Goal: Task Accomplishment & Management: Use online tool/utility

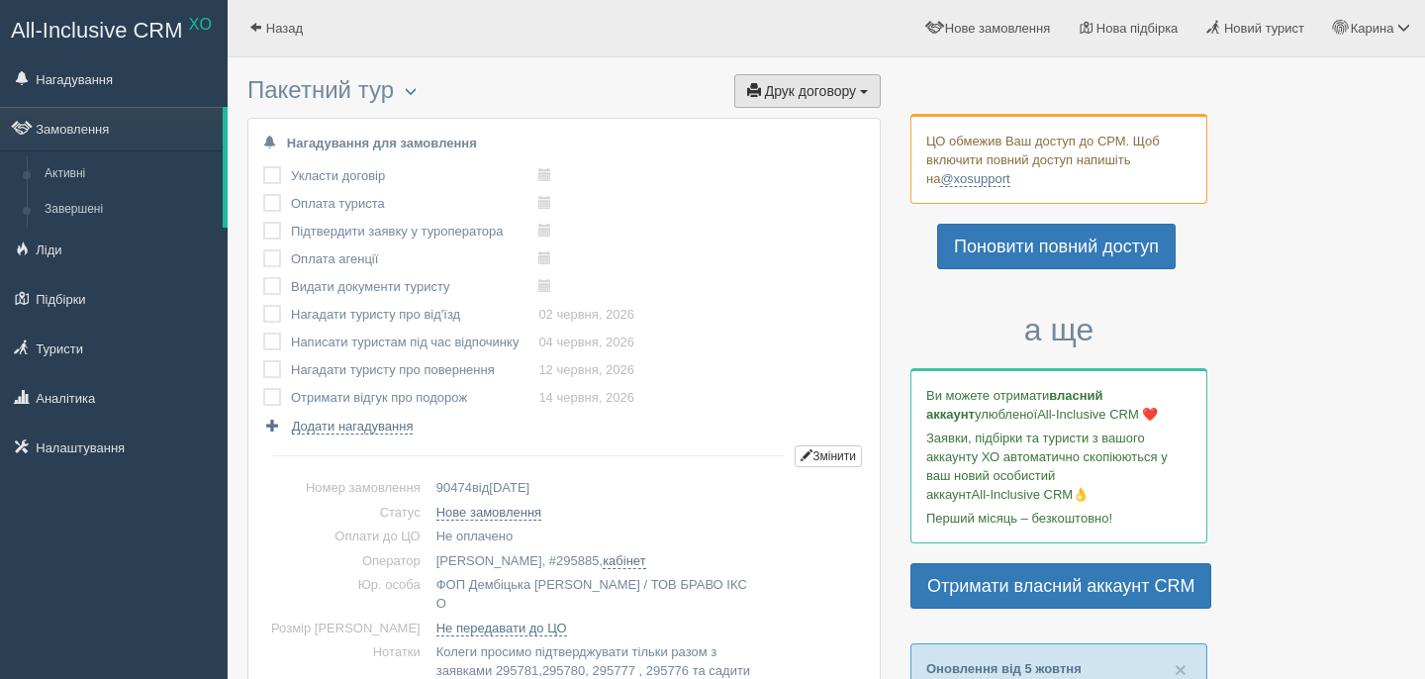
click at [786, 77] on button "Друк договору Друк" at bounding box center [807, 91] width 146 height 34
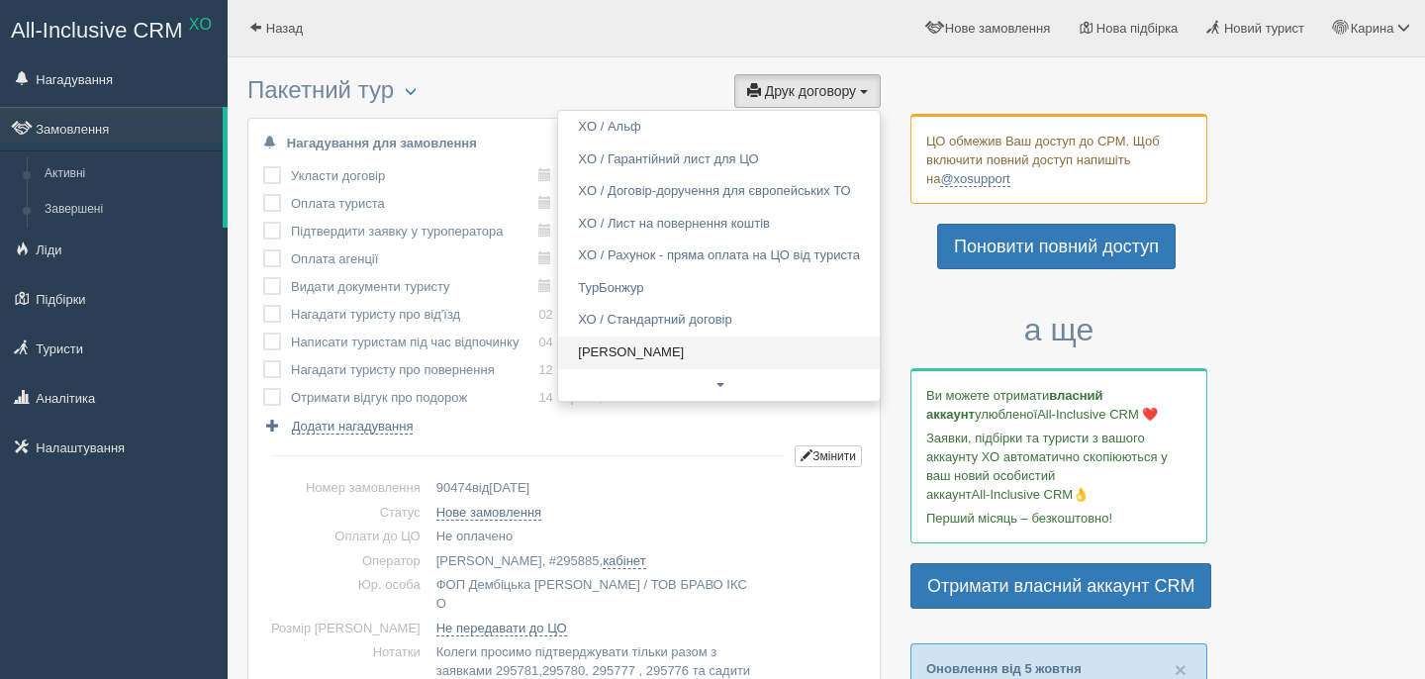
click at [696, 343] on link "Alf" at bounding box center [719, 352] width 322 height 33
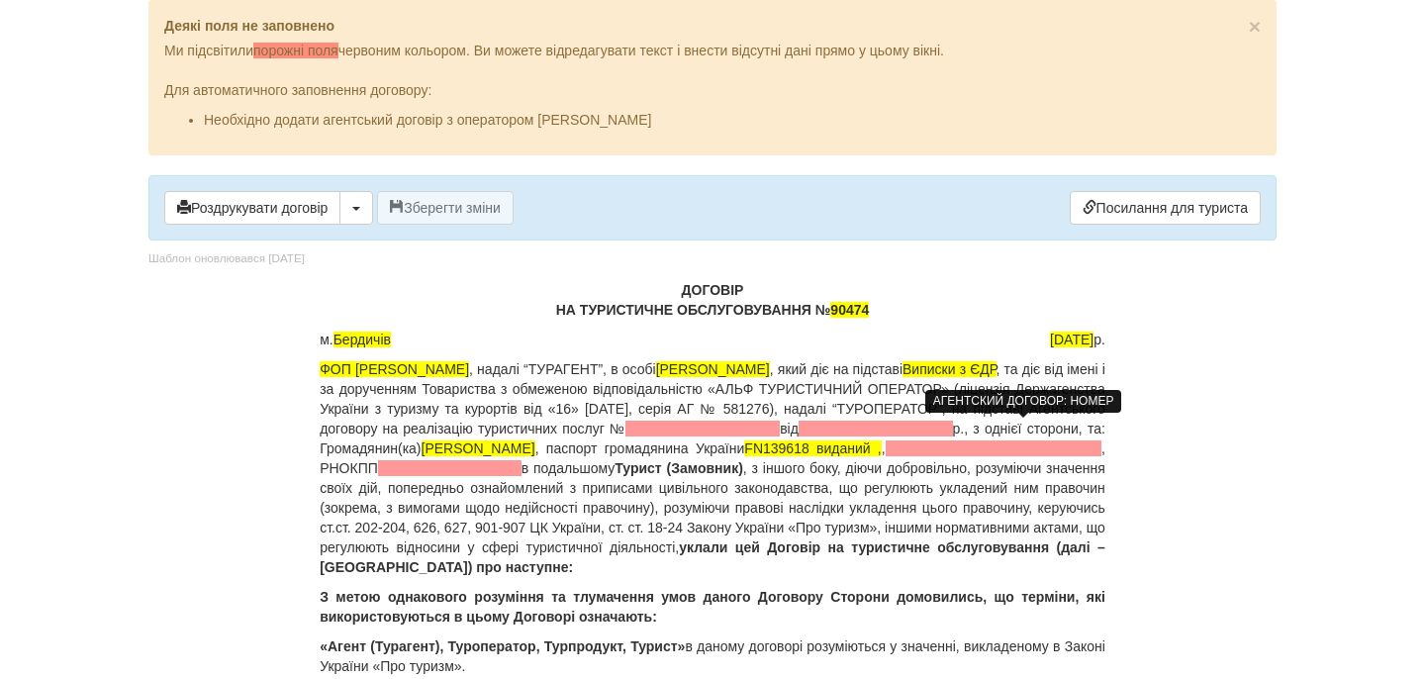
click at [780, 429] on span at bounding box center [702, 429] width 154 height 16
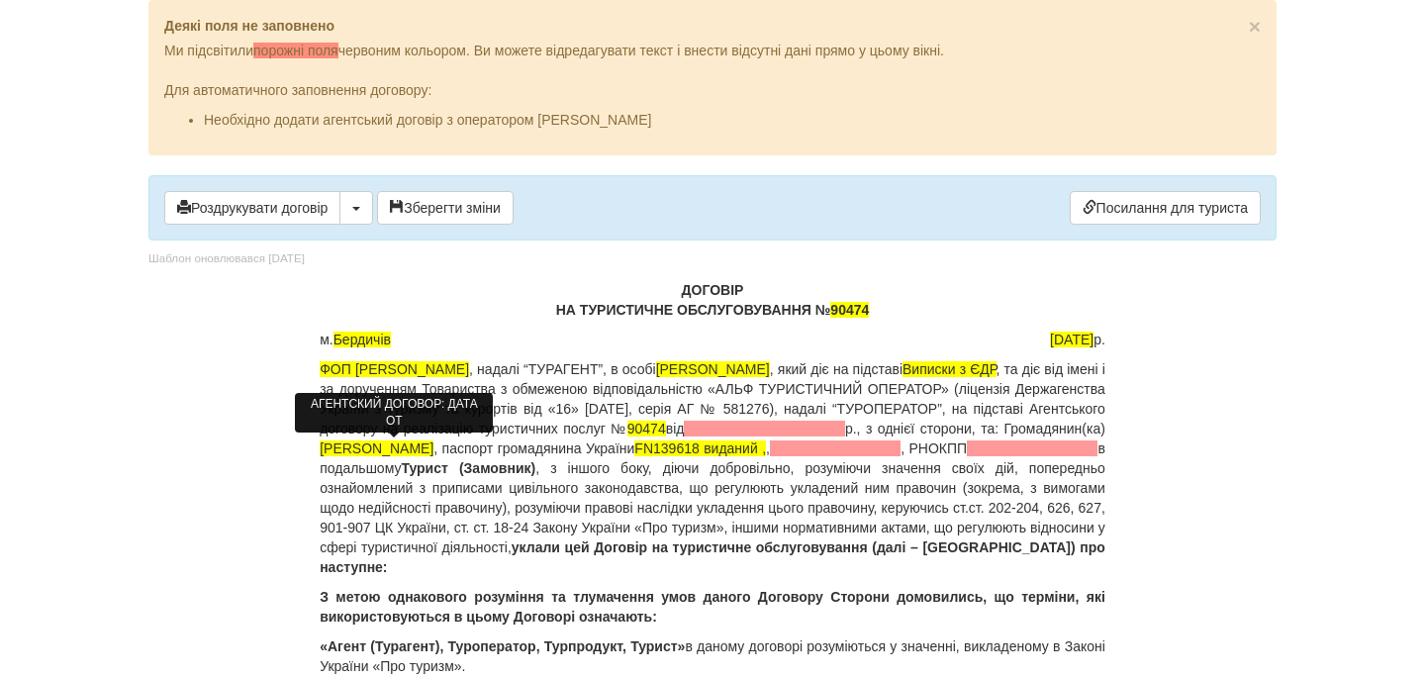
click at [684, 436] on span at bounding box center [764, 429] width 161 height 16
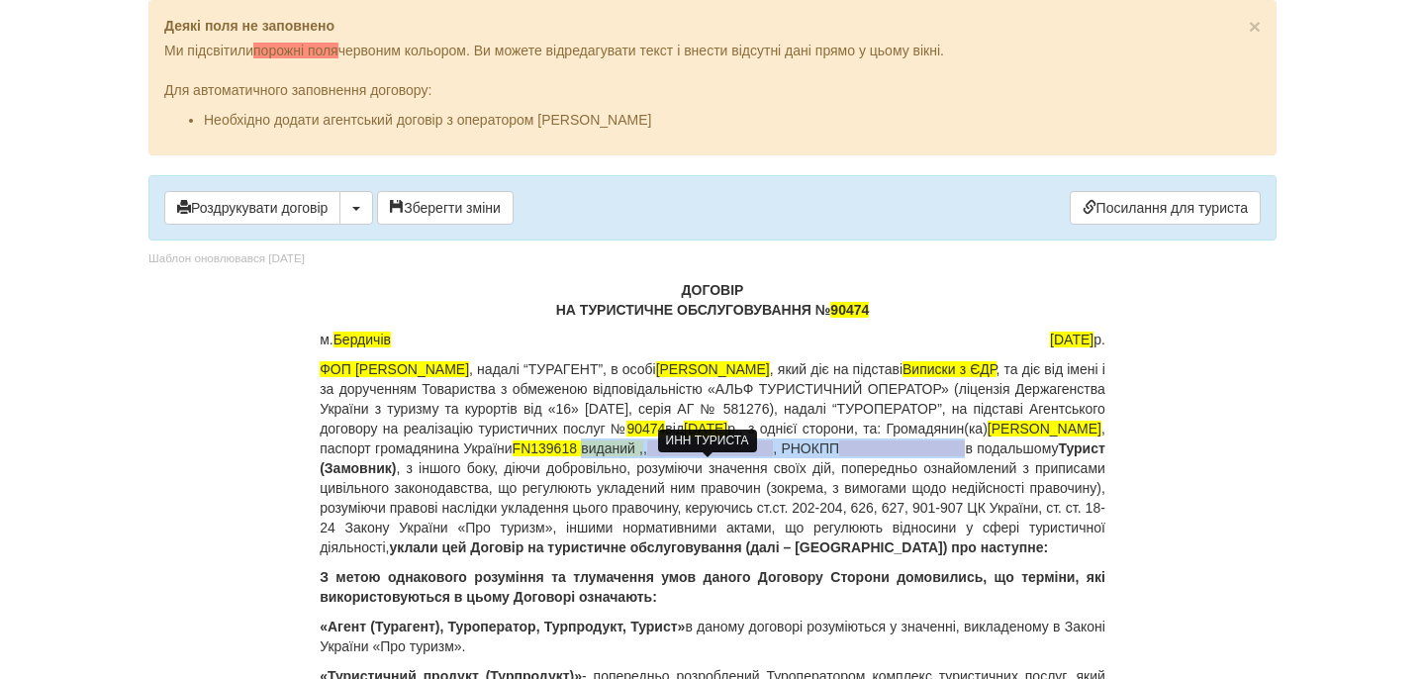
drag, startPoint x: 390, startPoint y: 468, endPoint x: 765, endPoint y: 469, distance: 375.1
click at [764, 469] on p "ФОП [PERSON_NAME] , надалі “ТУРАГЕНТ”, в особі [PERSON_NAME] , який діє на підс…" at bounding box center [713, 458] width 786 height 198
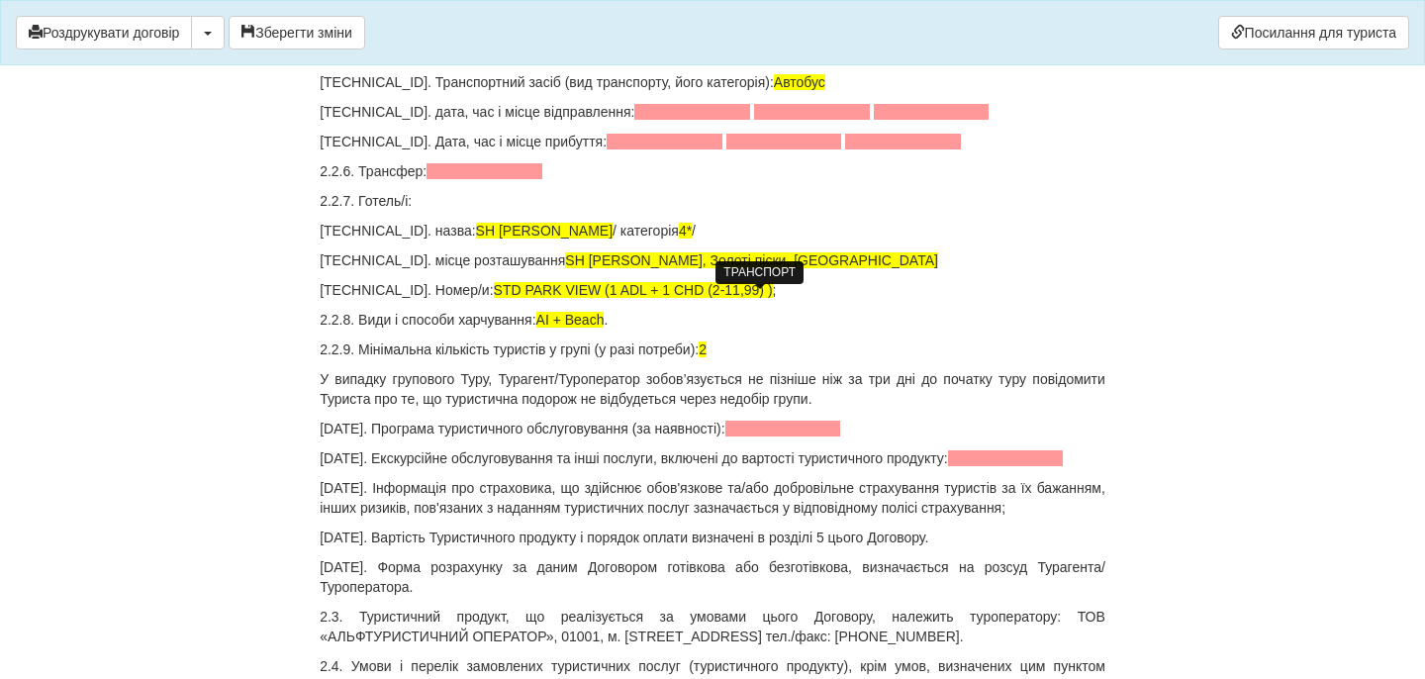
scroll to position [2514, 0]
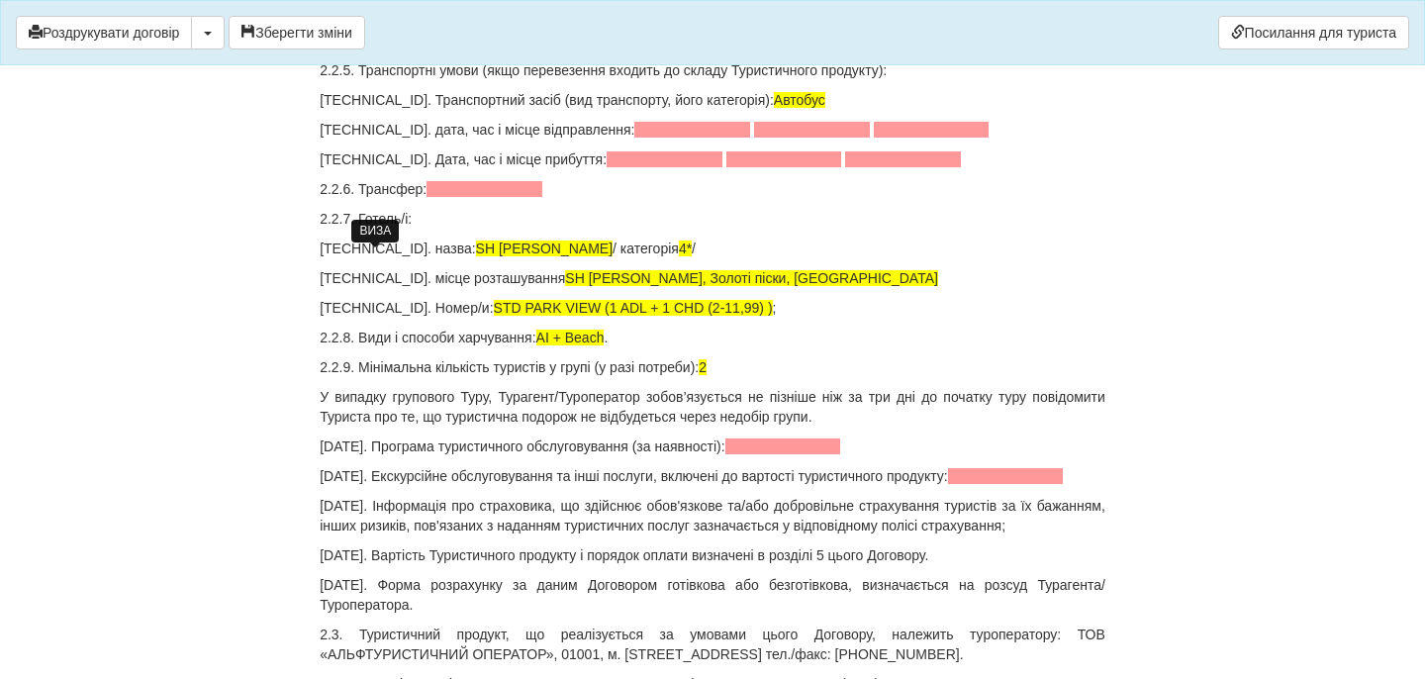
click at [401, 48] on span at bounding box center [397, 41] width 116 height 16
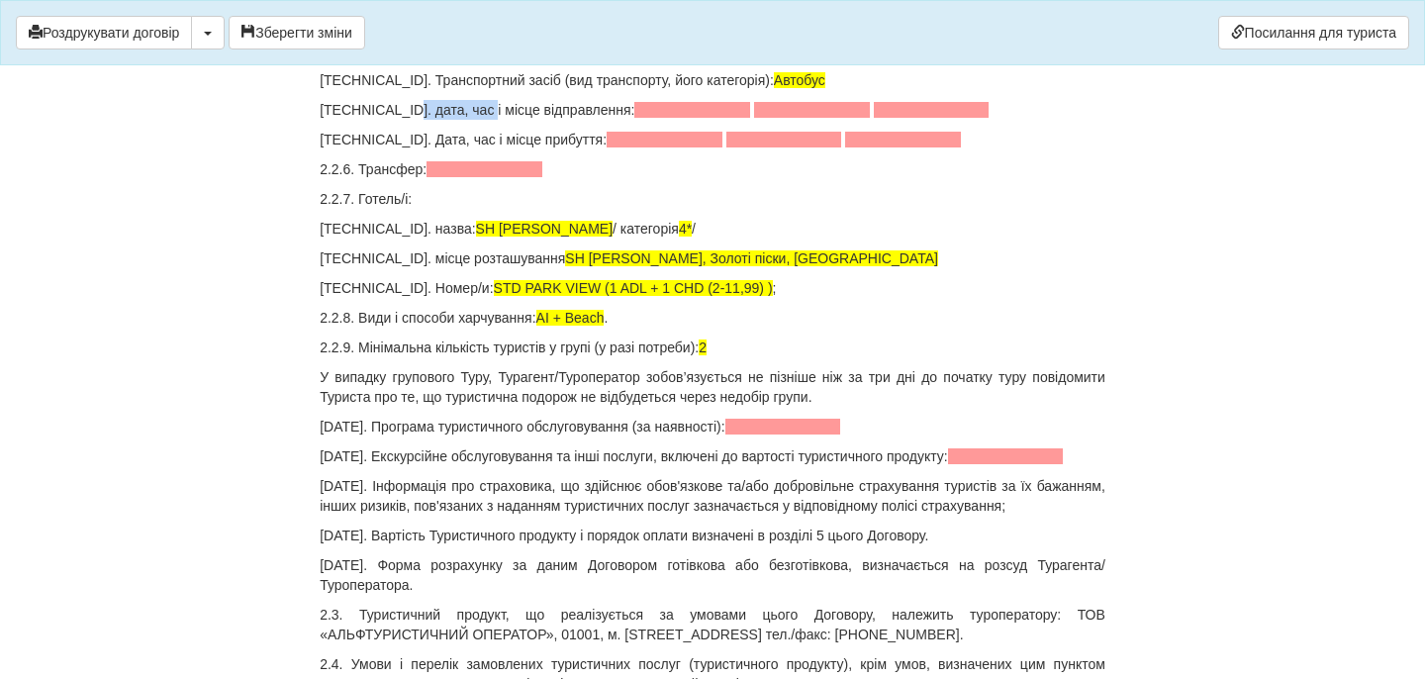
drag, startPoint x: 401, startPoint y: 331, endPoint x: 482, endPoint y: 329, distance: 81.2
click at [481, 120] on p "[TECHNICAL_ID]. дата, час і місце відправлення:" at bounding box center [713, 110] width 786 height 20
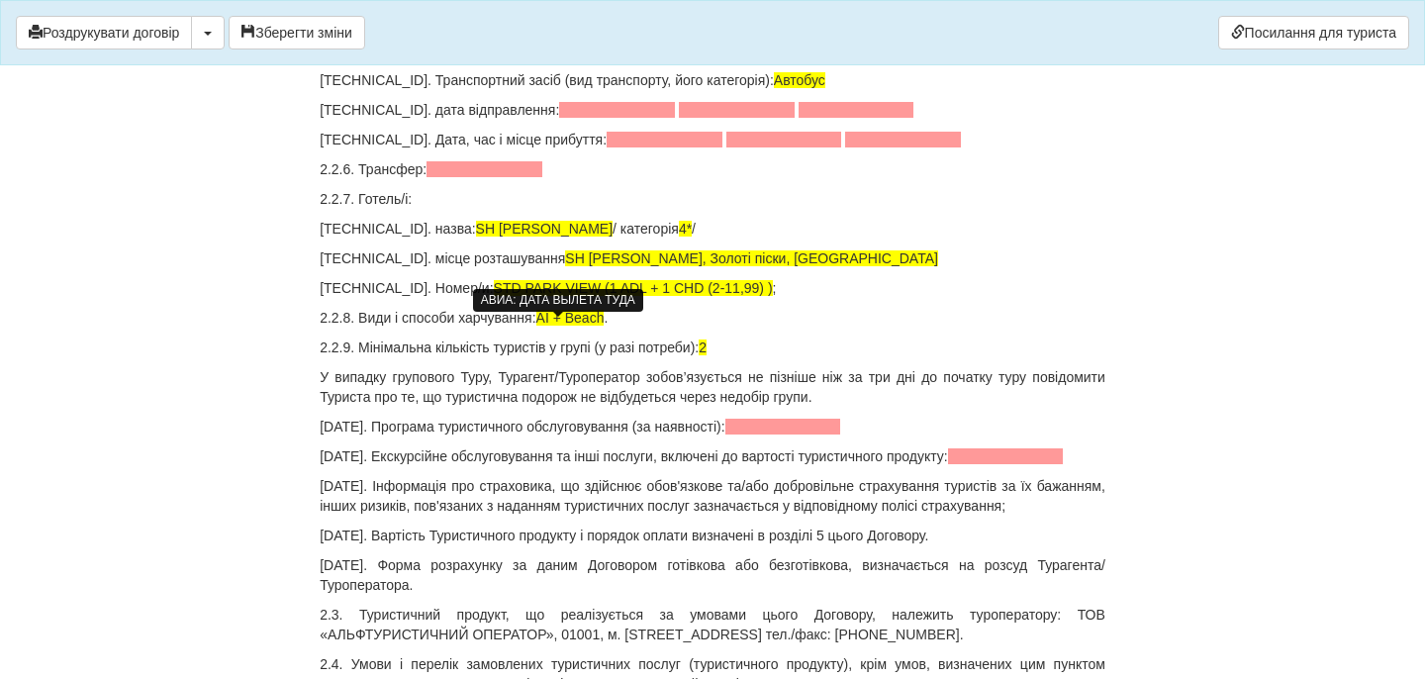
click at [562, 118] on span at bounding box center [617, 110] width 116 height 16
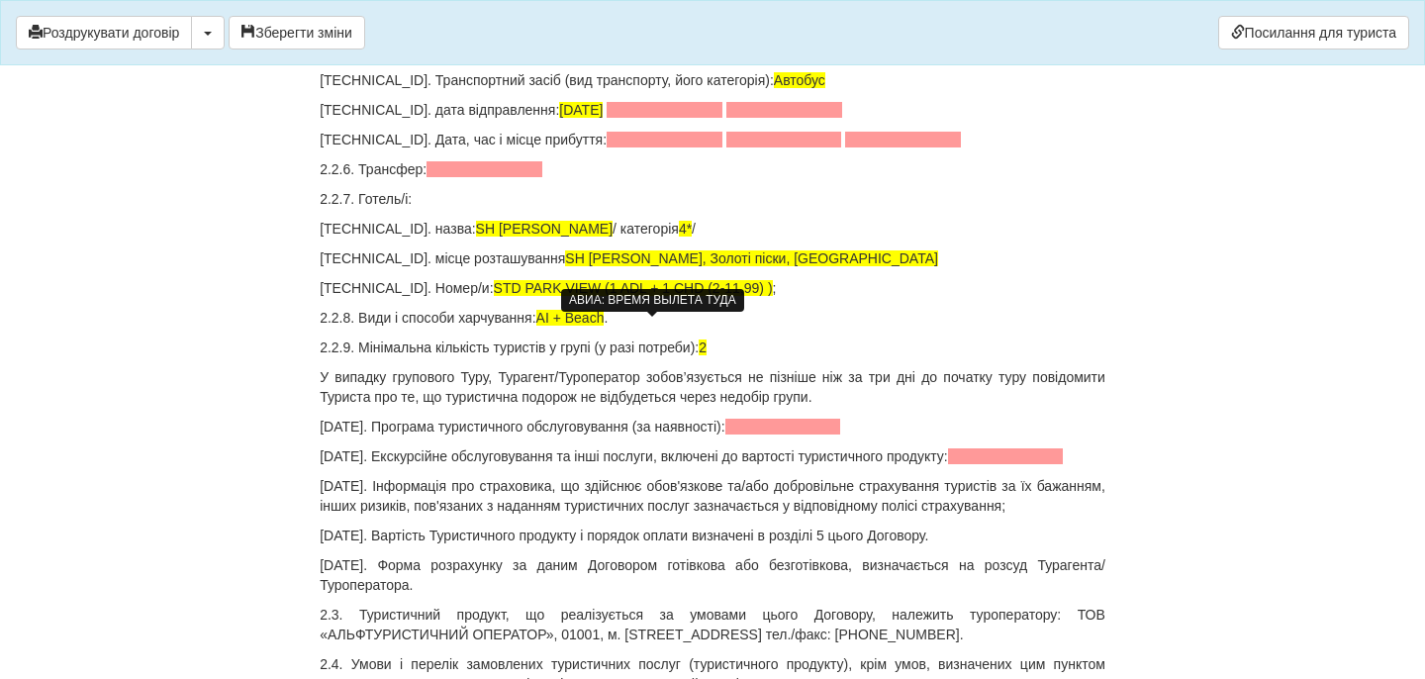
click at [681, 118] on span at bounding box center [665, 110] width 116 height 16
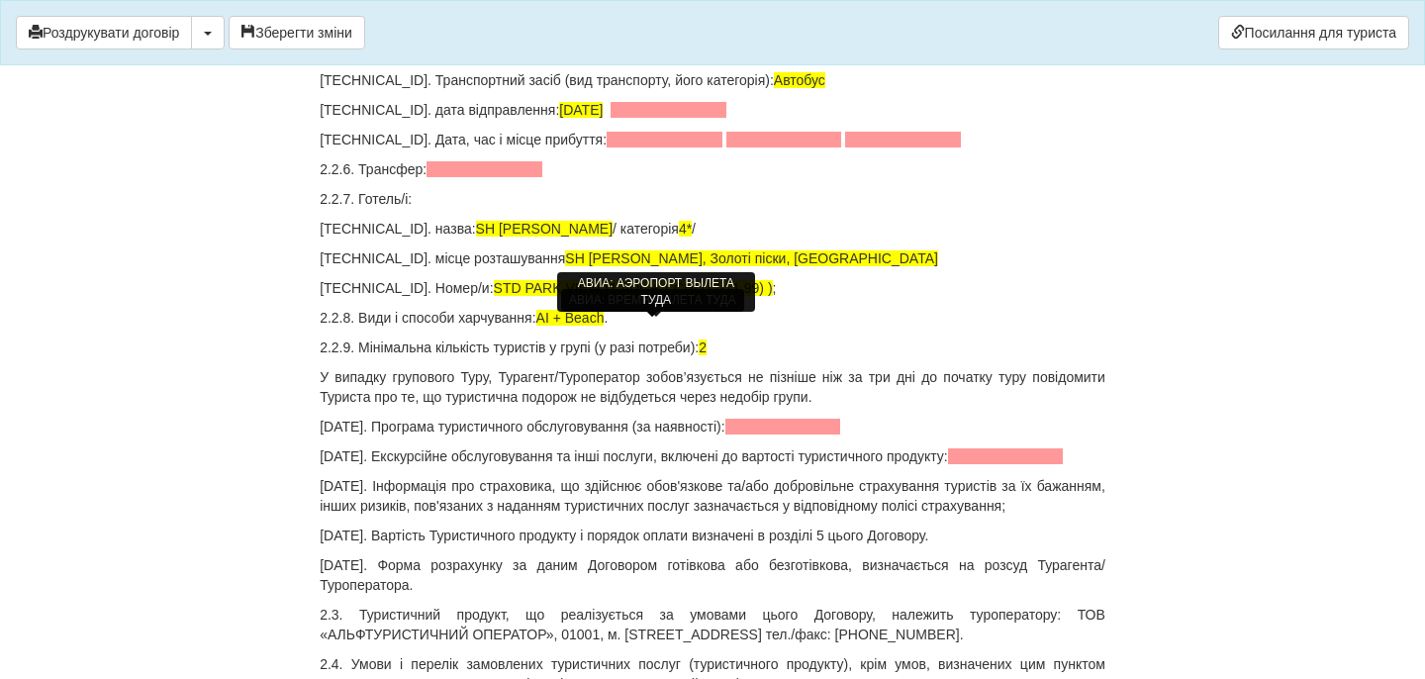
click at [684, 118] on span at bounding box center [669, 110] width 116 height 16
drag, startPoint x: 401, startPoint y: 360, endPoint x: 478, endPoint y: 360, distance: 77.2
click at [478, 149] on p "[TECHNICAL_ID]. Дата, час і місце прибуття:" at bounding box center [713, 140] width 786 height 20
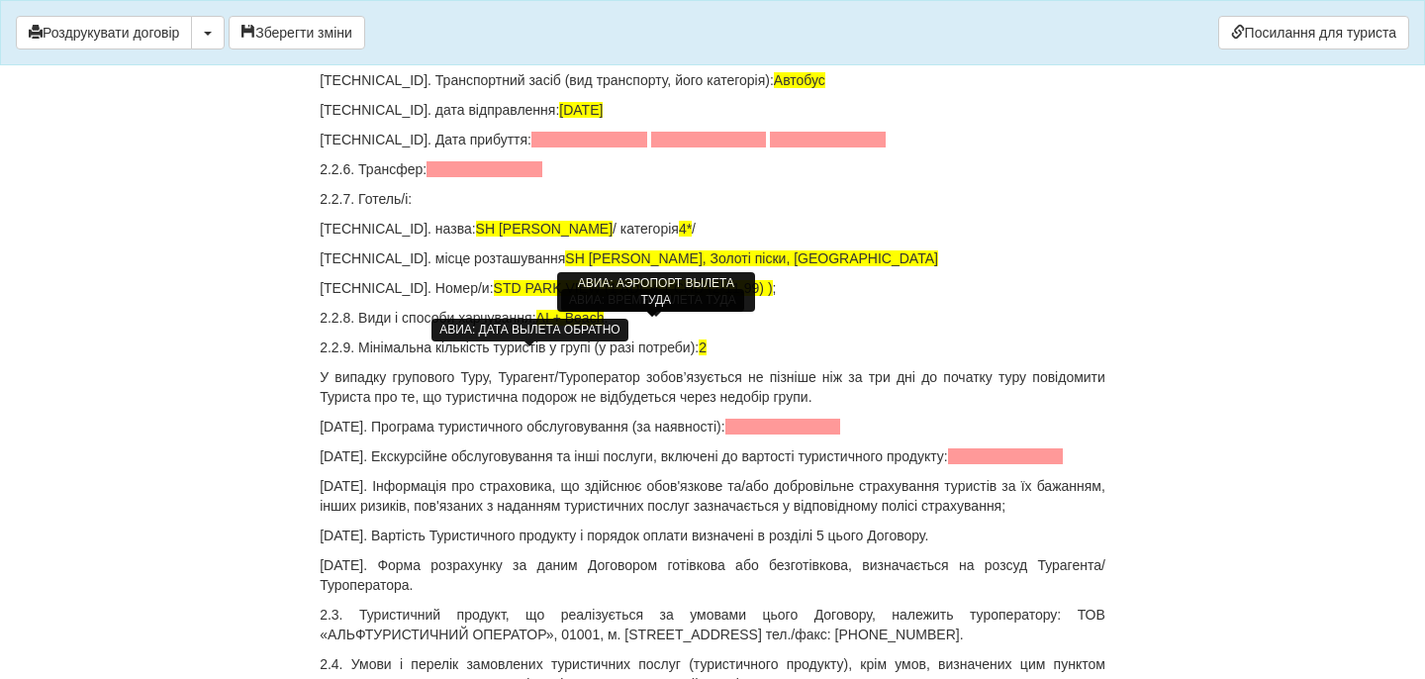
click at [531, 147] on span at bounding box center [589, 140] width 116 height 16
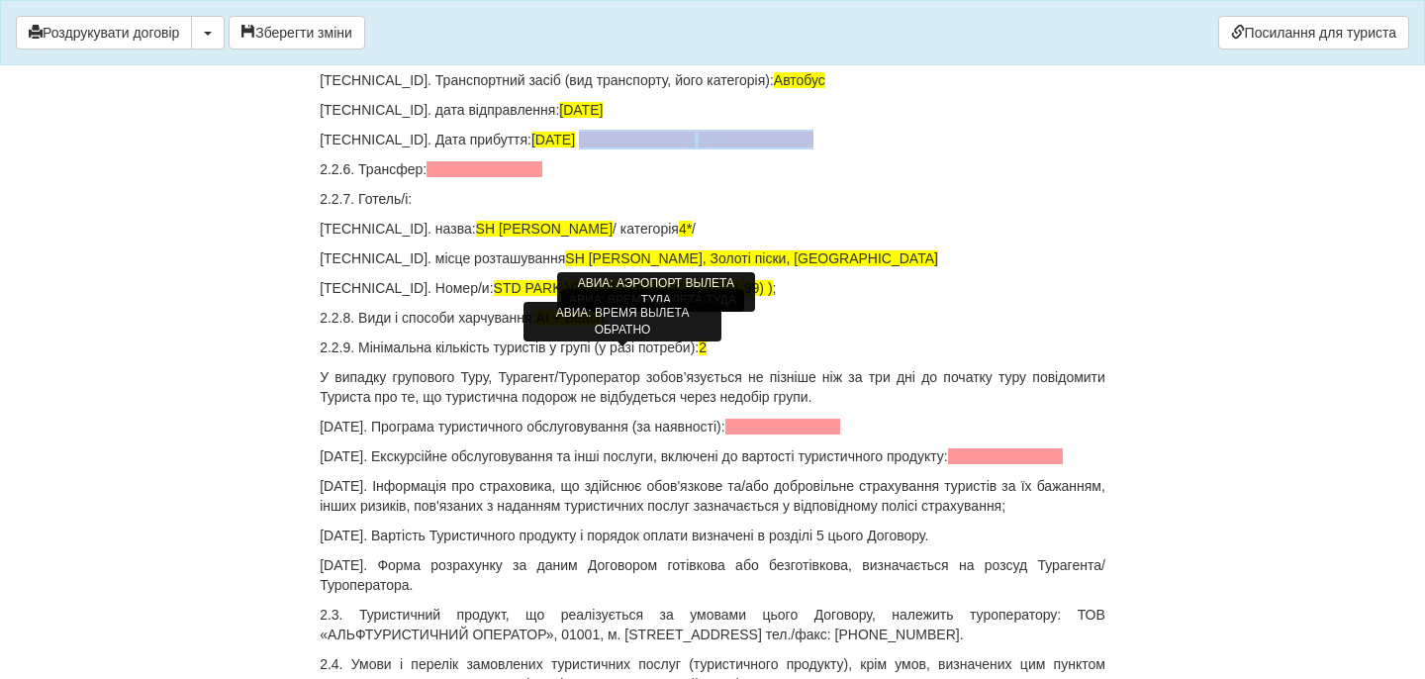
drag, startPoint x: 815, startPoint y: 360, endPoint x: 565, endPoint y: 358, distance: 250.4
click at [565, 149] on p "[TECHNICAL_ID]. Дата прибуття: [DATE]" at bounding box center [713, 140] width 786 height 20
click at [532, 177] on span at bounding box center [485, 169] width 116 height 16
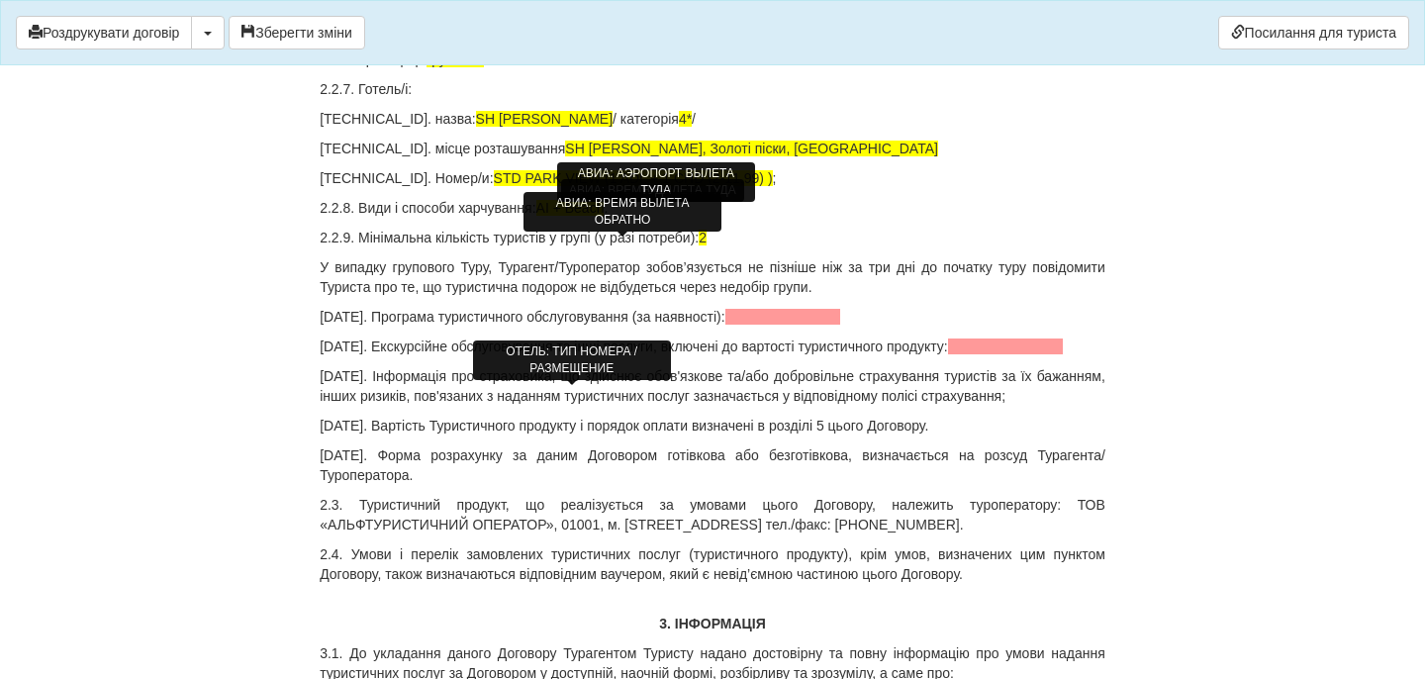
scroll to position [2638, 0]
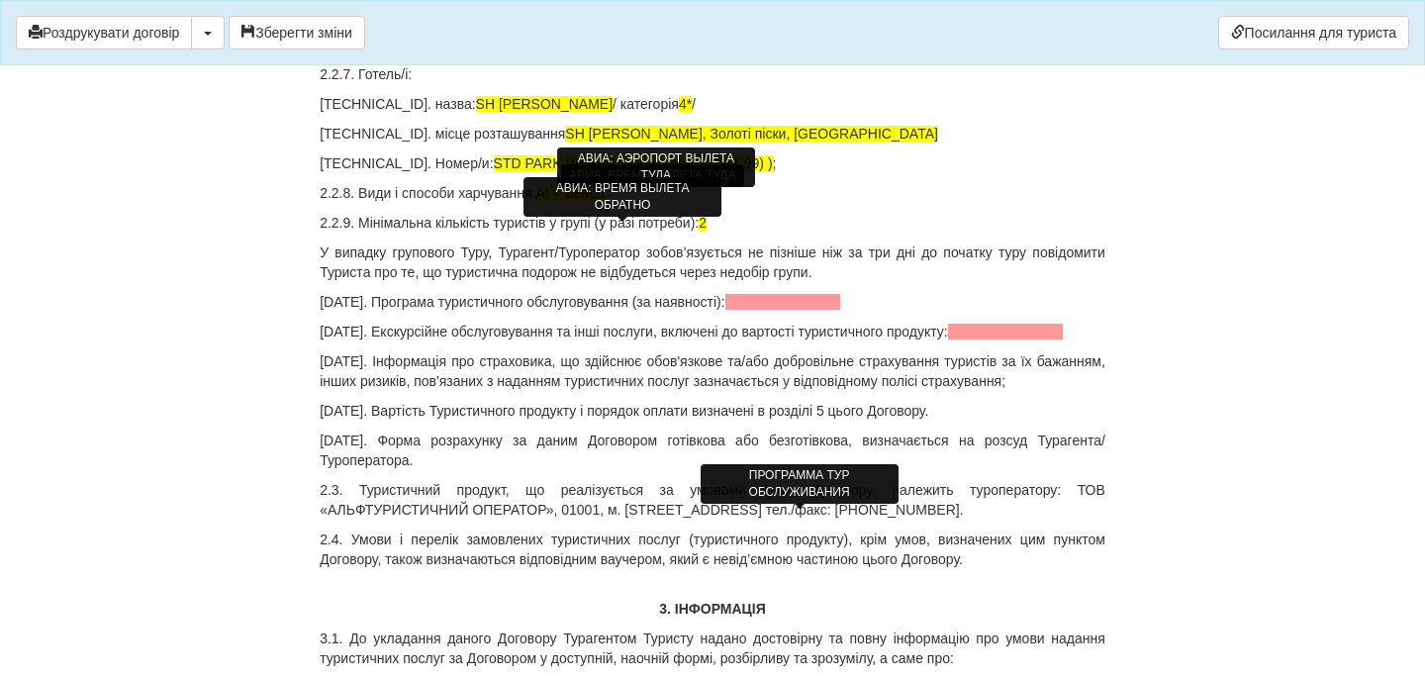
click at [787, 310] on span at bounding box center [783, 302] width 116 height 16
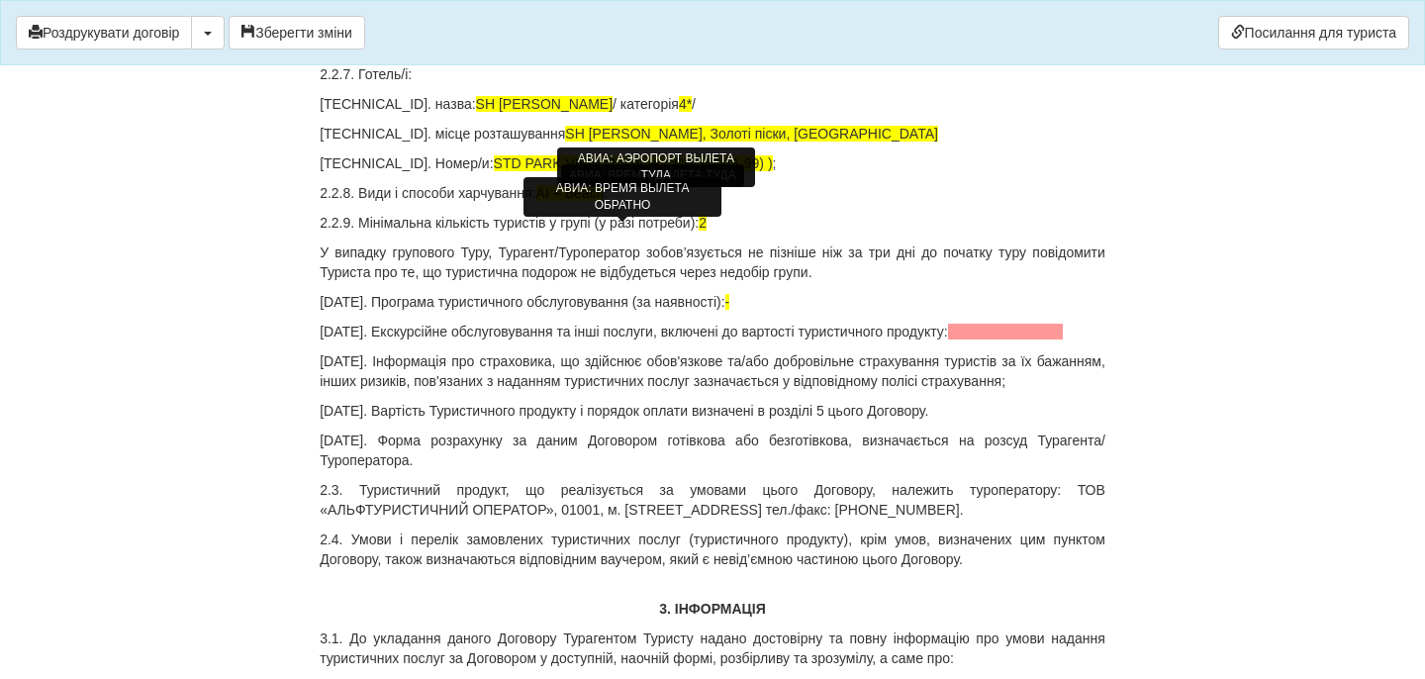
click at [1049, 339] on span at bounding box center [1006, 332] width 116 height 16
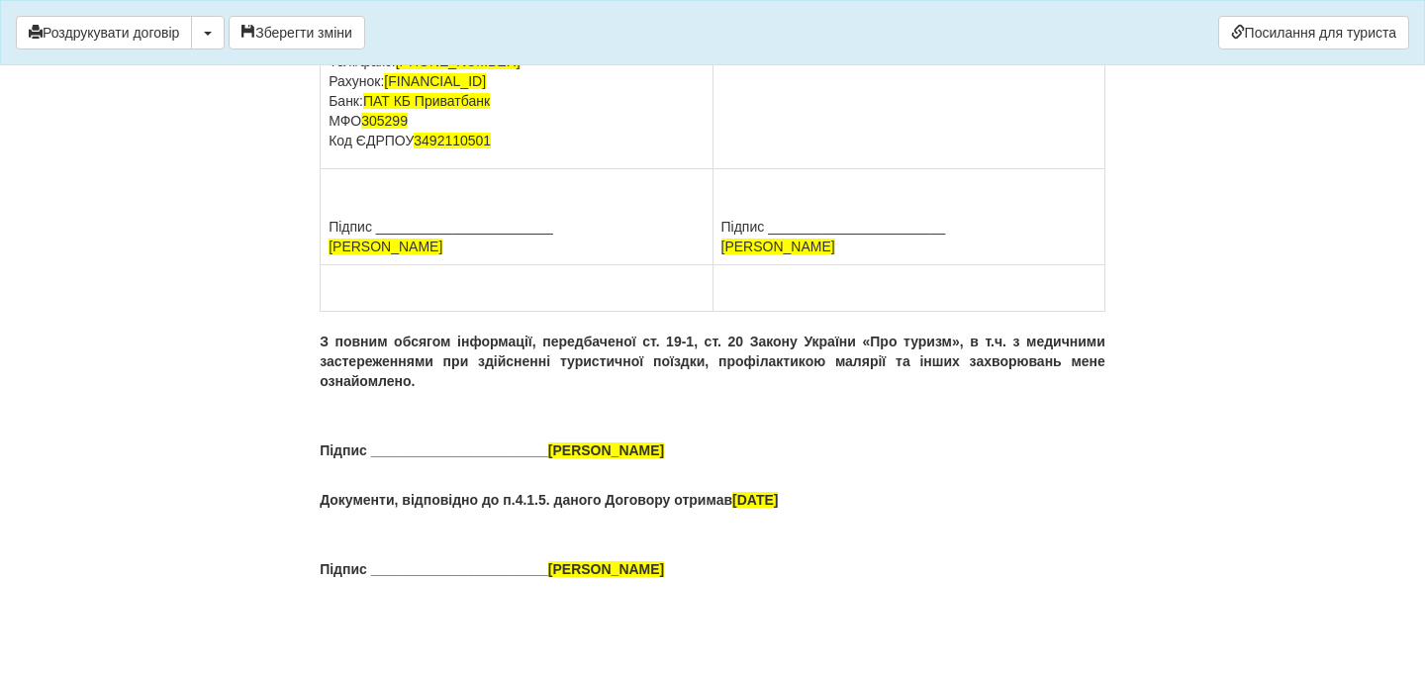
scroll to position [15078, 0]
drag, startPoint x: 901, startPoint y: 154, endPoint x: 725, endPoint y: 155, distance: 175.2
click at [724, 51] on p "ПІБ [PERSON_NAME] [GEOGRAPHIC_DATA] Паспорт [PASSPORT] виданий , Тел." at bounding box center [908, 11] width 375 height 79
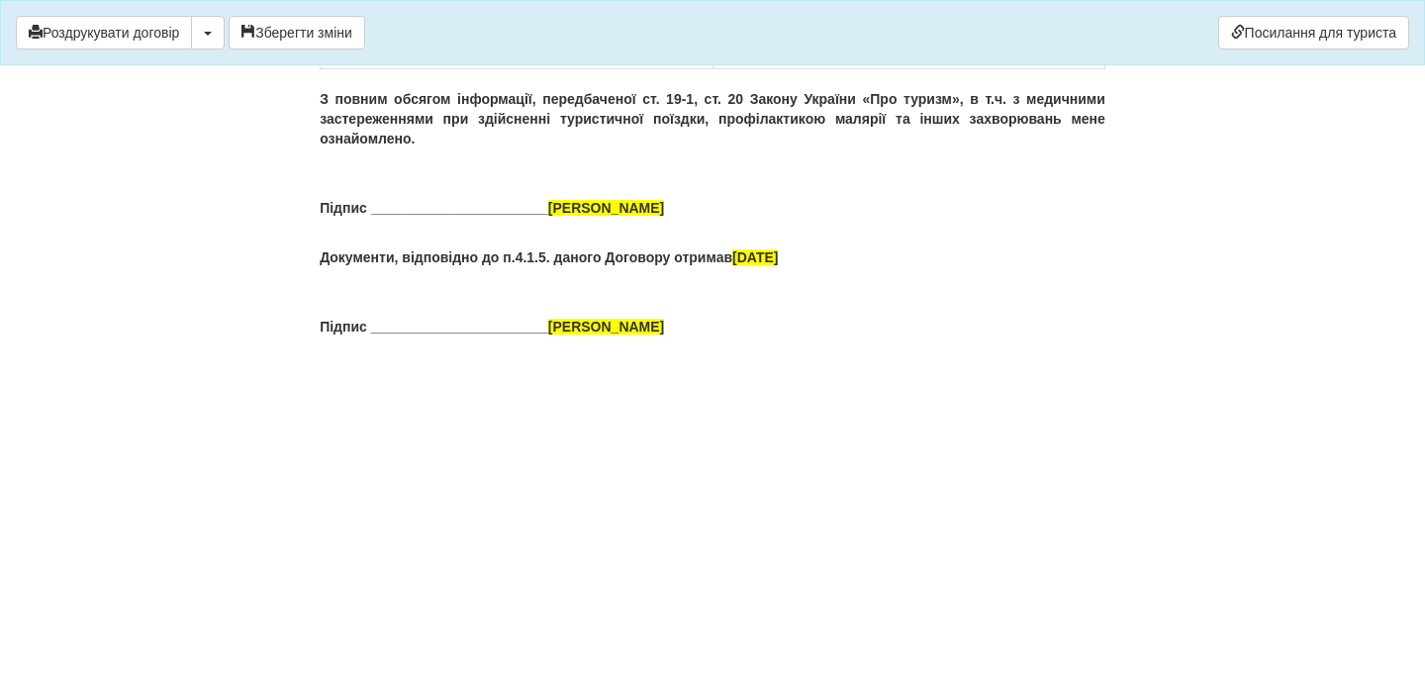
drag, startPoint x: 852, startPoint y: 152, endPoint x: 892, endPoint y: 192, distance: 56.0
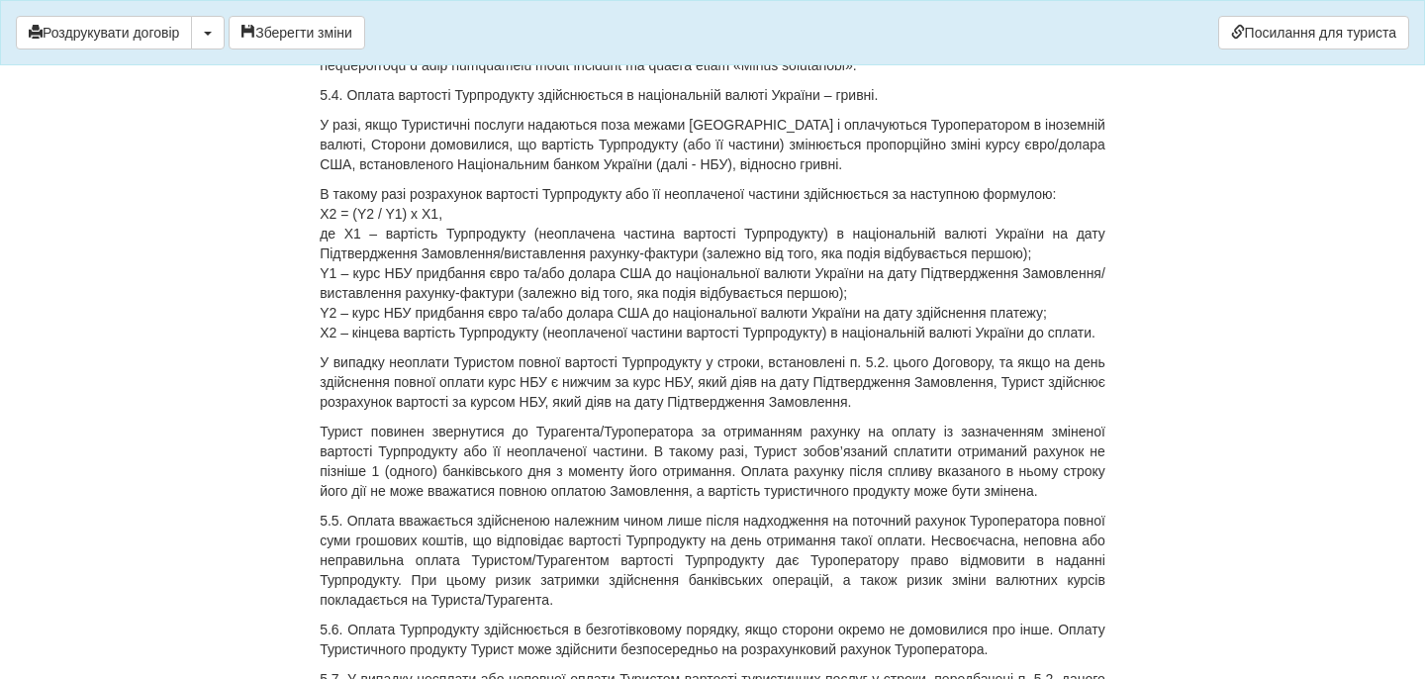
scroll to position [8391, 0]
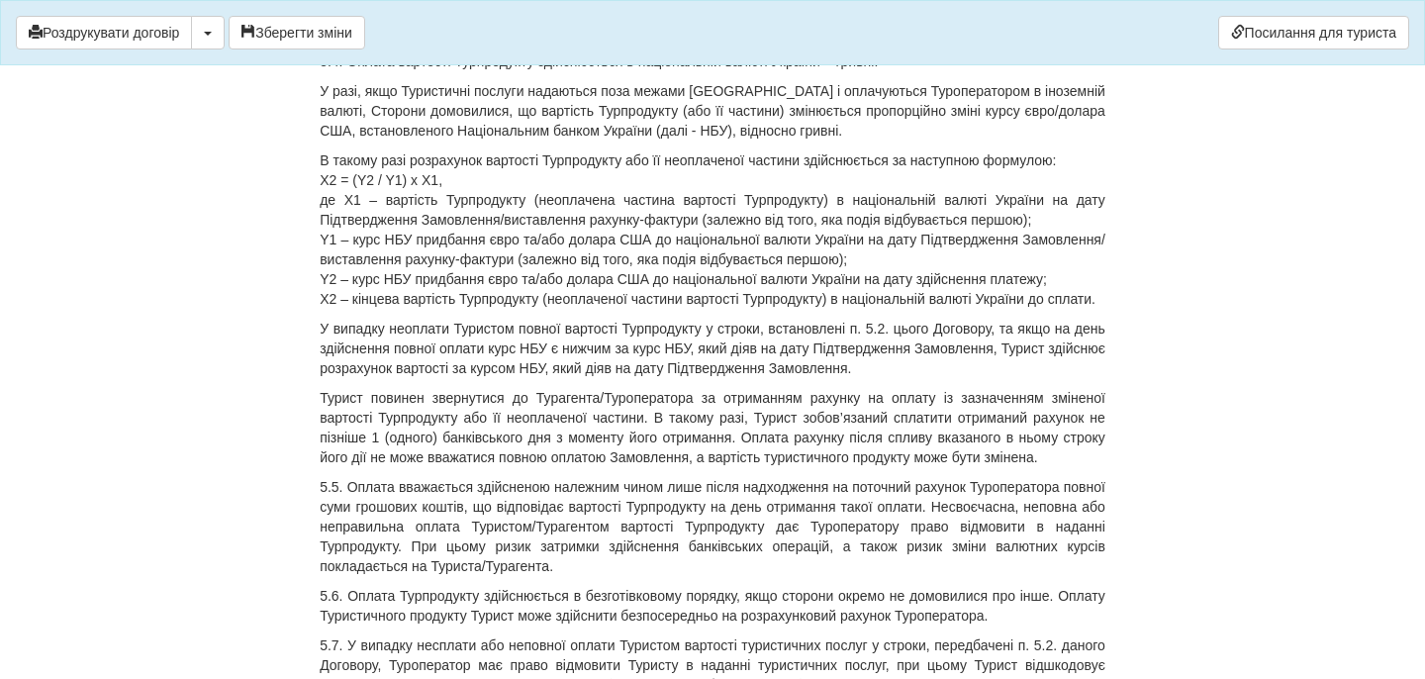
drag, startPoint x: 401, startPoint y: 197, endPoint x: 438, endPoint y: 198, distance: 37.6
drag, startPoint x: 502, startPoint y: 201, endPoint x: 520, endPoint y: 201, distance: 17.8
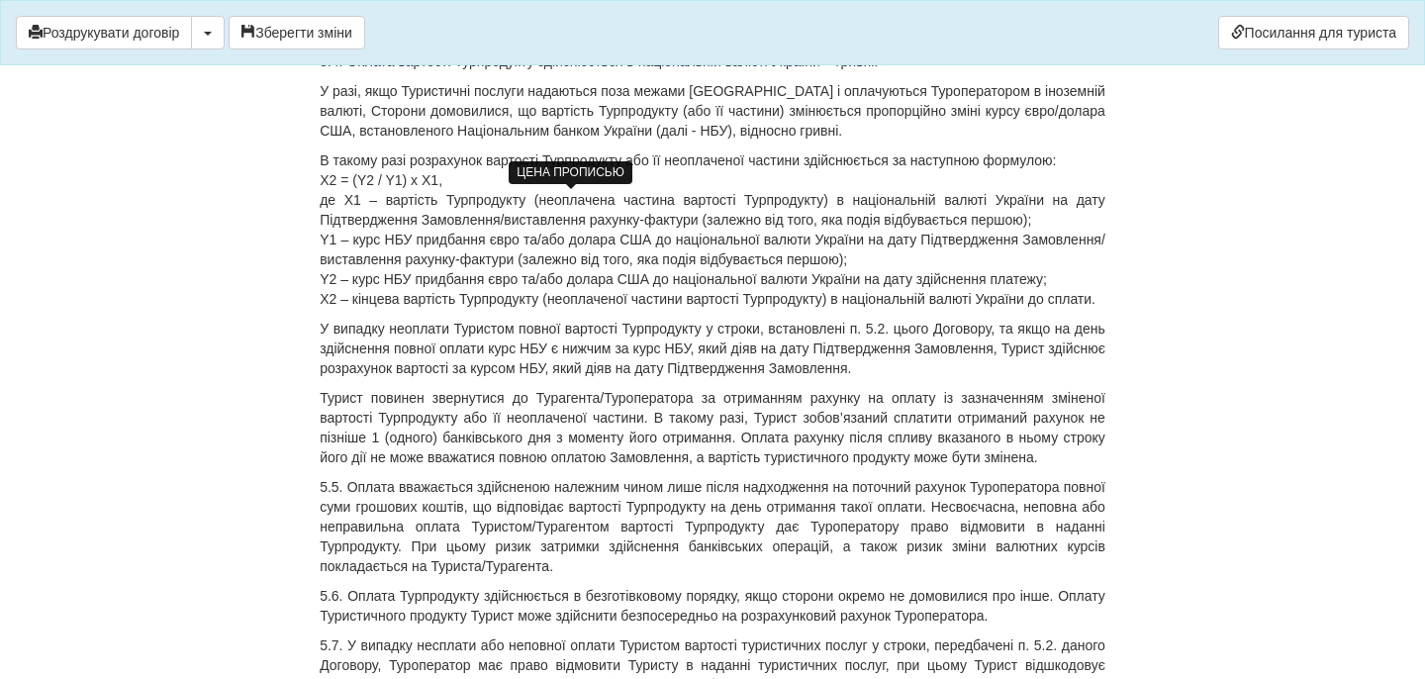
drag, startPoint x: 582, startPoint y: 200, endPoint x: 693, endPoint y: 203, distance: 110.9
drag, startPoint x: 741, startPoint y: 201, endPoint x: 746, endPoint y: 231, distance: 30.1
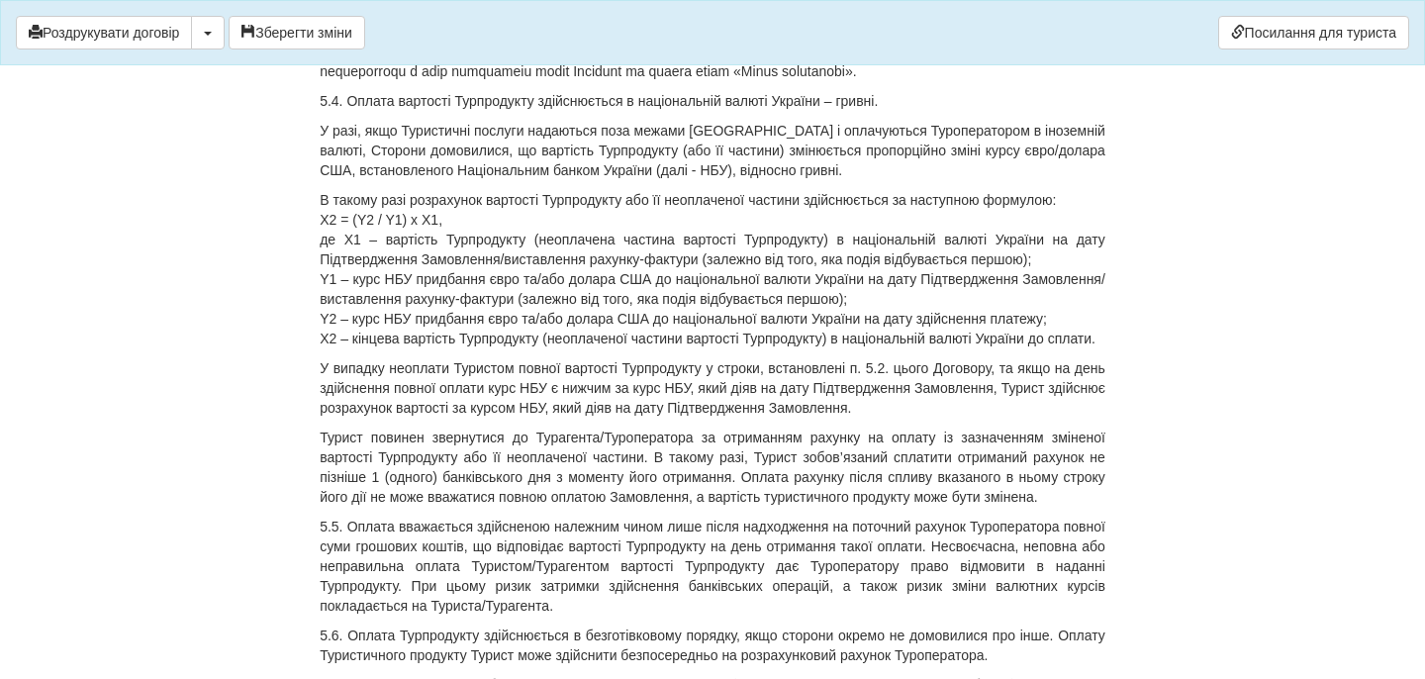
drag, startPoint x: 687, startPoint y: 394, endPoint x: 876, endPoint y: 396, distance: 189.0
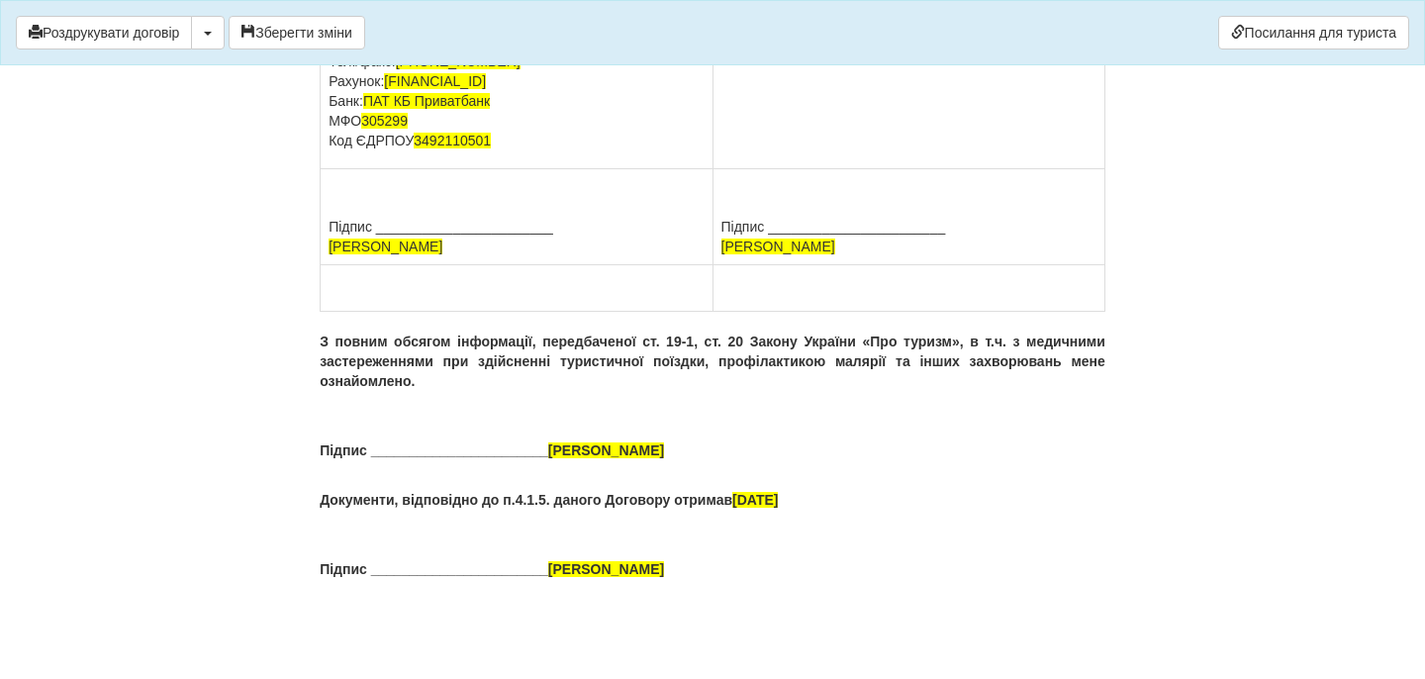
scroll to position [15248, 0]
click at [361, 37] on button "Зберегти зміни" at bounding box center [297, 33] width 137 height 34
click at [192, 38] on button "Роздрукувати договір" at bounding box center [104, 33] width 176 height 34
click at [152, 29] on button "Роздрукувати договір" at bounding box center [104, 33] width 176 height 34
